Goal: Navigation & Orientation: Find specific page/section

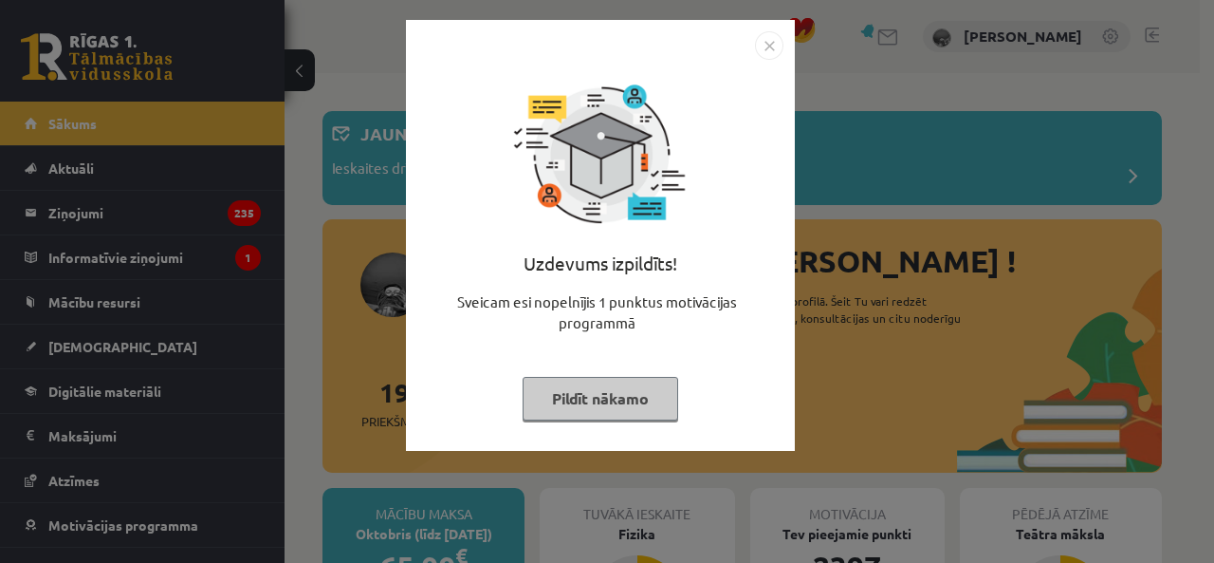
click at [776, 46] on img "Close" at bounding box center [769, 45] width 28 height 28
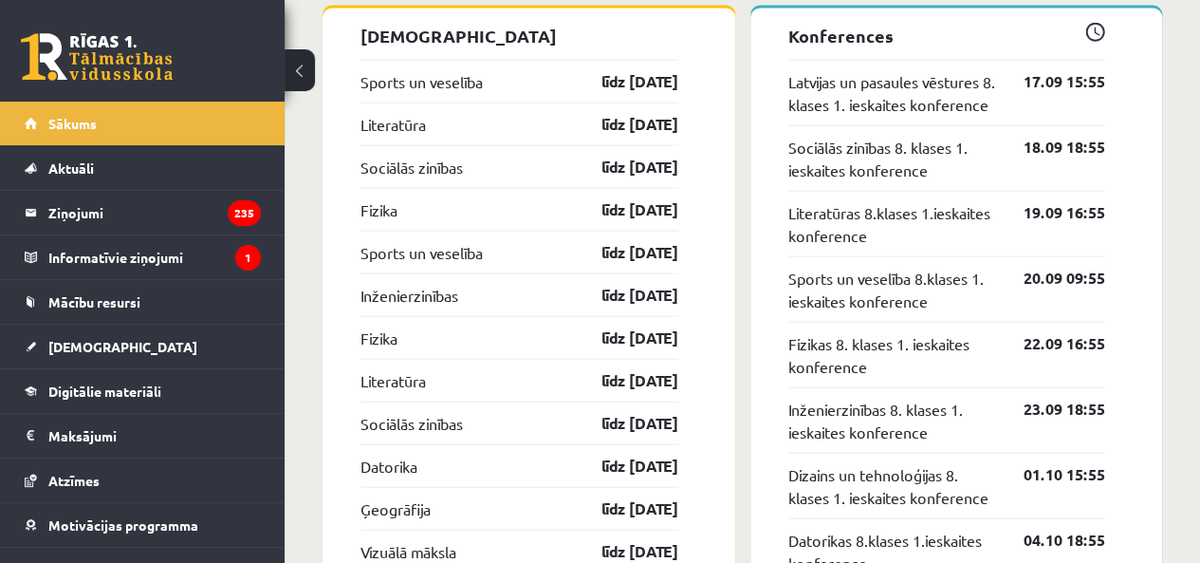
scroll to position [2044, 0]
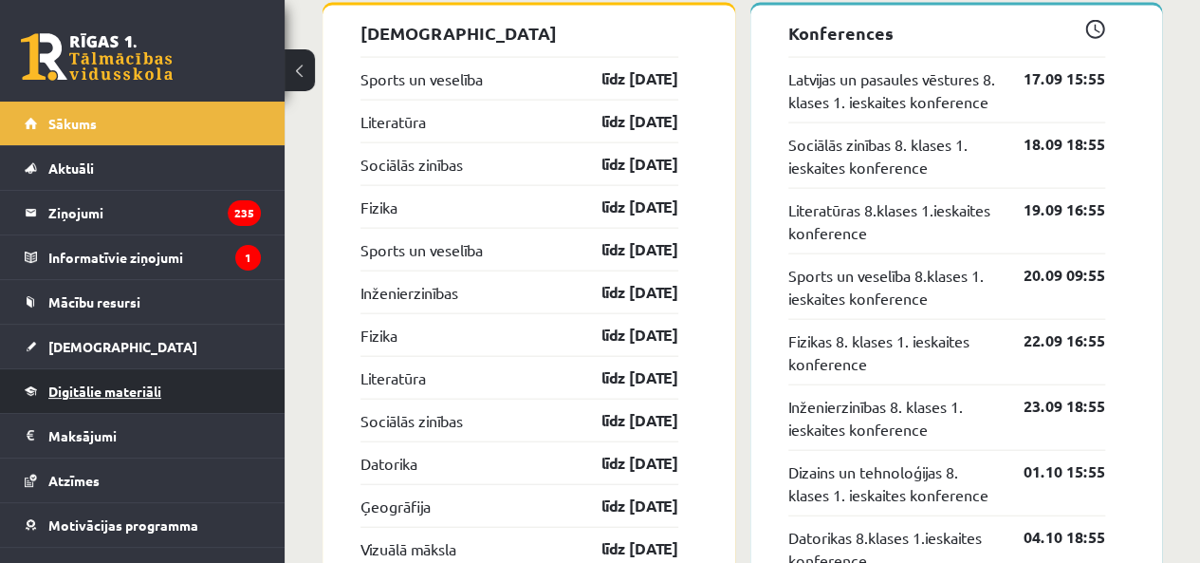
click at [204, 396] on link "Digitālie materiāli" at bounding box center [143, 391] width 236 height 44
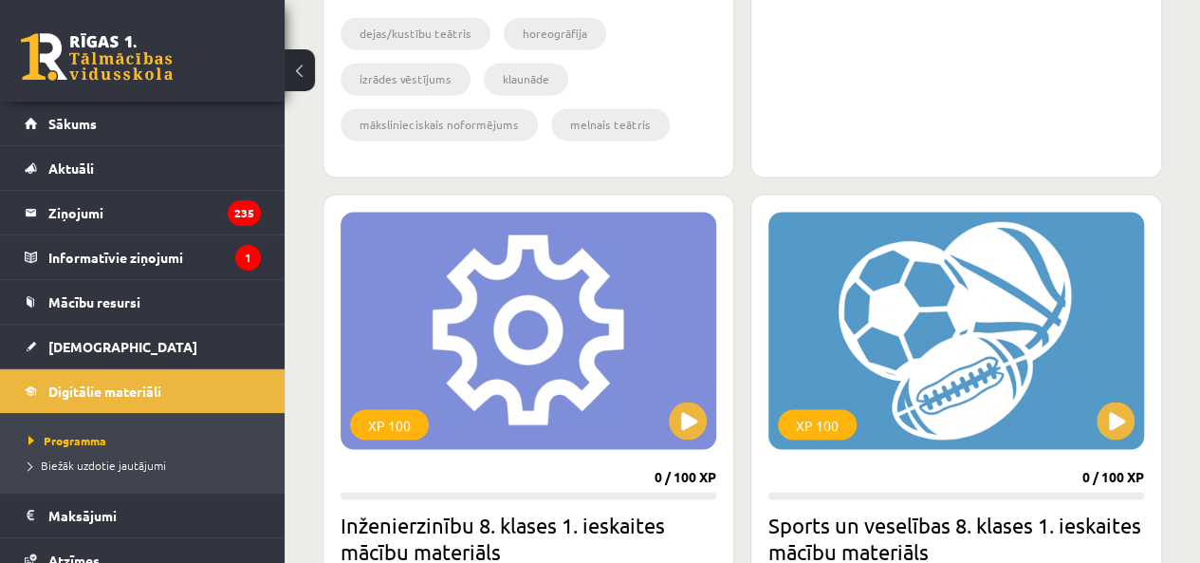
scroll to position [1554, 0]
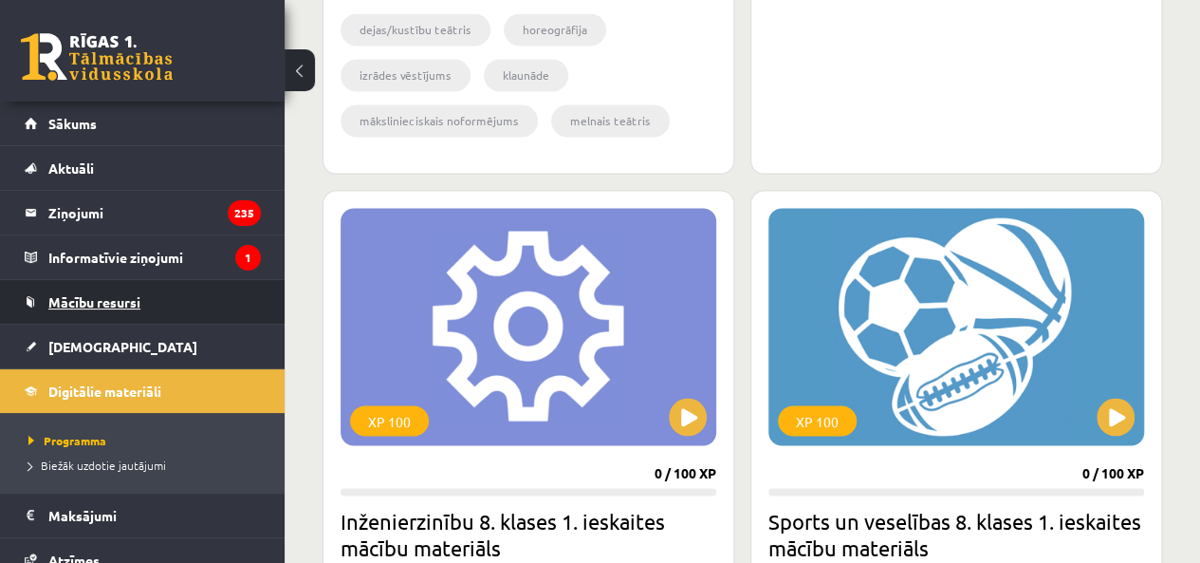
click at [205, 311] on link "Mācību resursi" at bounding box center [143, 302] width 236 height 44
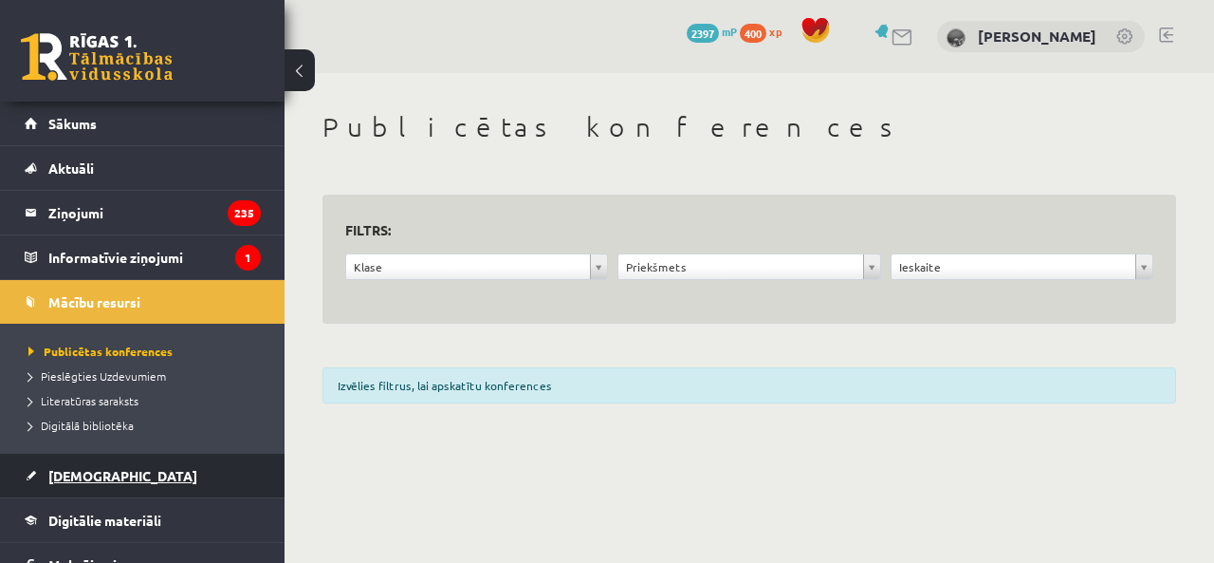
click at [160, 475] on link "[DEMOGRAPHIC_DATA]" at bounding box center [143, 475] width 236 height 44
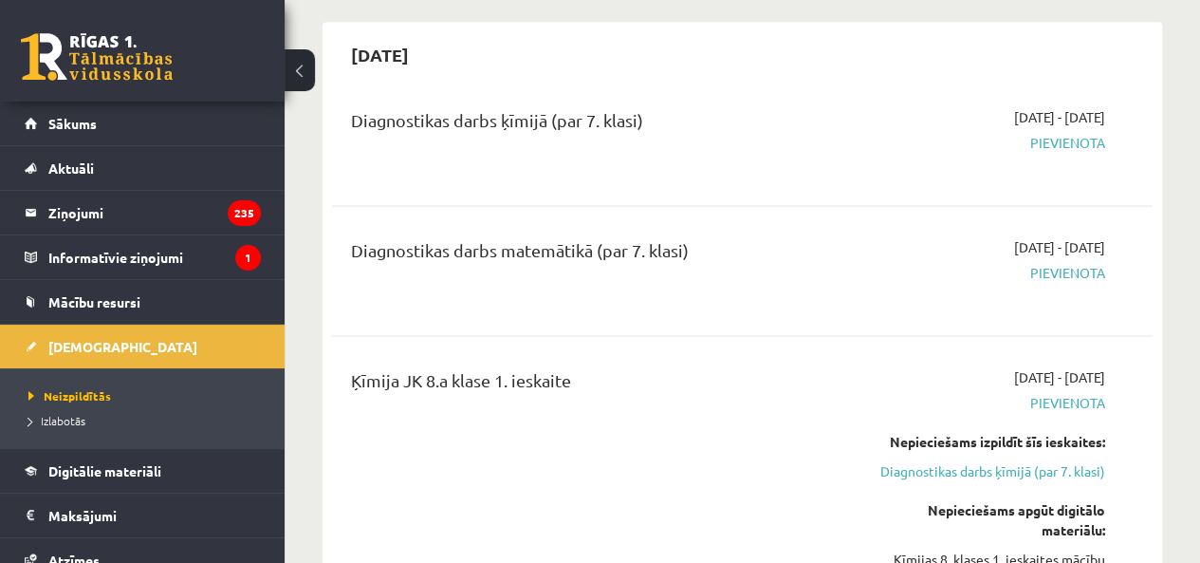
scroll to position [5371, 0]
